Goal: Information Seeking & Learning: Learn about a topic

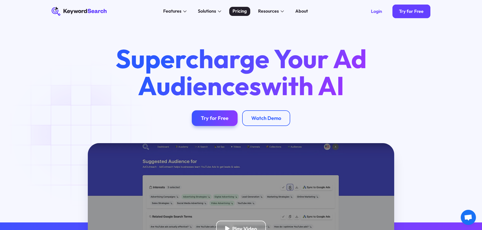
click at [238, 11] on div "Pricing" at bounding box center [239, 11] width 14 height 7
